Goal: Transaction & Acquisition: Purchase product/service

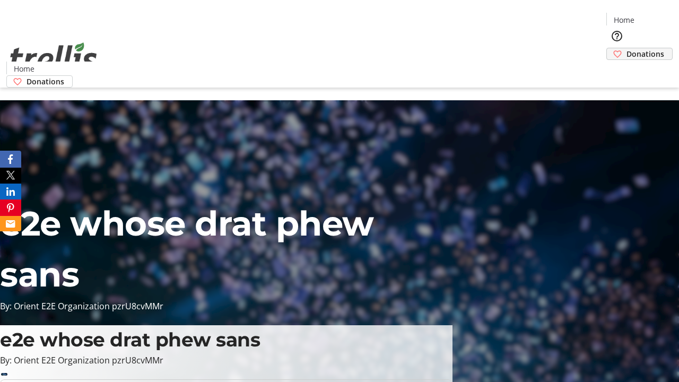
click at [627, 48] on span "Donations" at bounding box center [646, 53] width 38 height 11
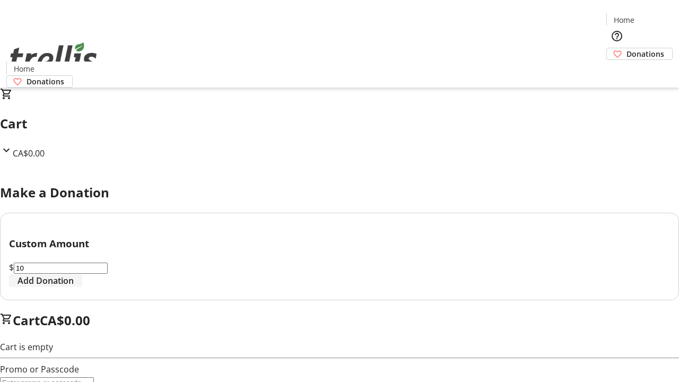
click at [74, 287] on span "Add Donation" at bounding box center [46, 280] width 56 height 13
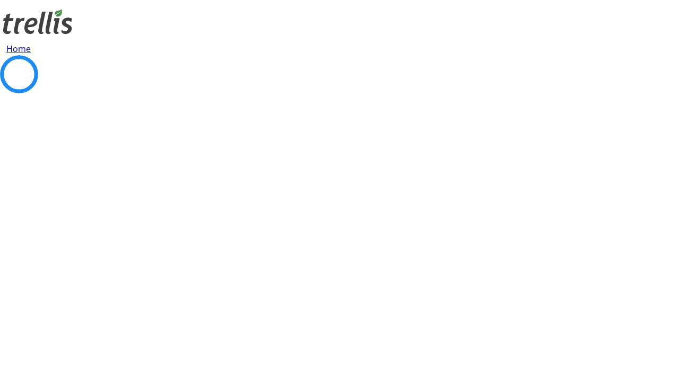
select select "CA"
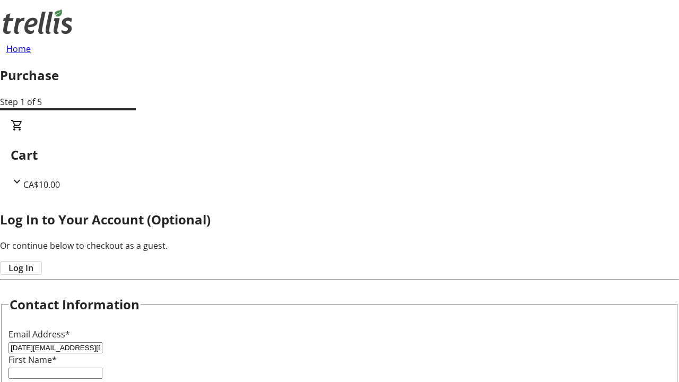
type input "[DATE][EMAIL_ADDRESS][DOMAIN_NAME]"
type input "[PERSON_NAME]"
type input "Bogisich"
type input "[STREET_ADDRESS][PERSON_NAME]"
type input "Kelowna"
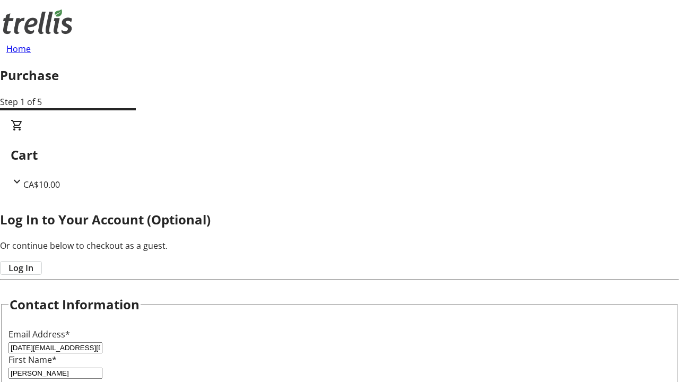
select select "BC"
type input "Kelowna"
type input "V1Y 0C2"
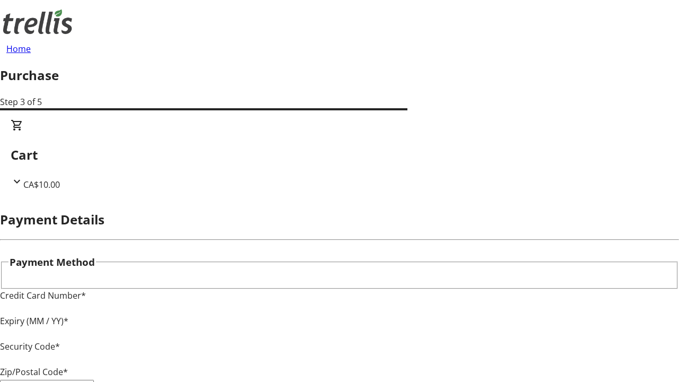
type input "V1Y 0C2"
